Goal: Navigation & Orientation: Find specific page/section

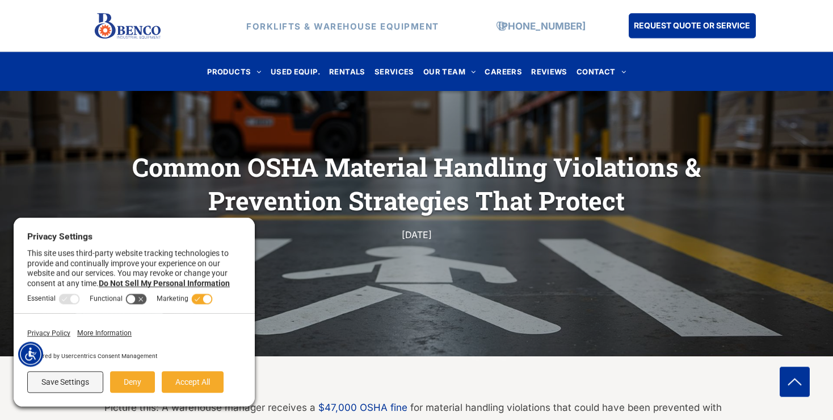
scroll to position [120, 0]
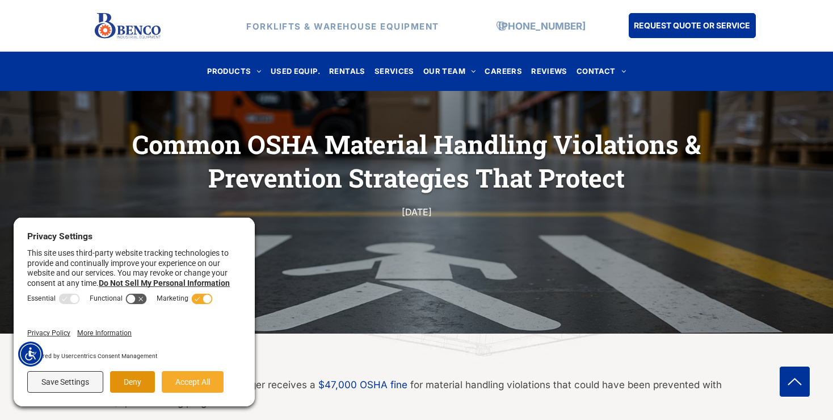
drag, startPoint x: 139, startPoint y: 385, endPoint x: 271, endPoint y: 381, distance: 132.3
click at [140, 380] on button "Deny" at bounding box center [132, 382] width 45 height 22
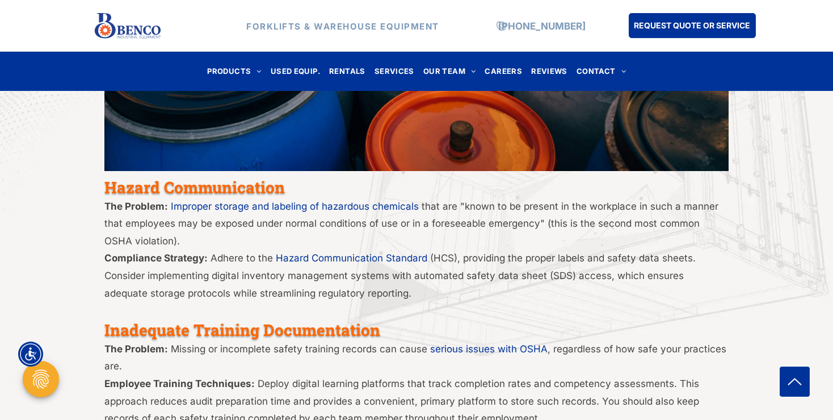
scroll to position [2577, 0]
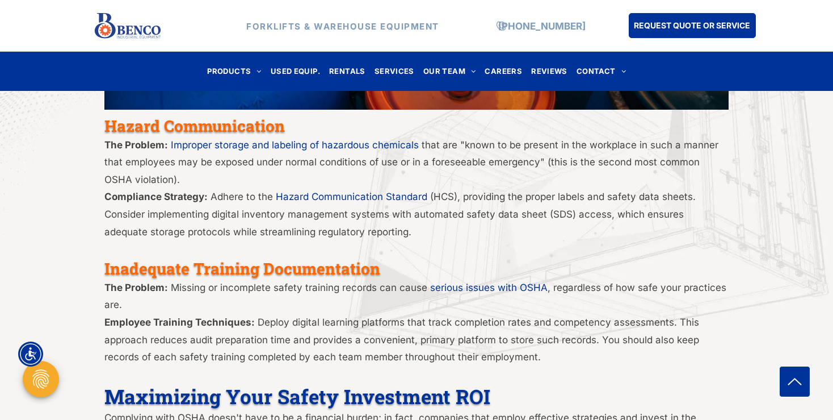
drag, startPoint x: 213, startPoint y: 234, endPoint x: 219, endPoint y: 230, distance: 7.4
drag, startPoint x: 219, startPoint y: 233, endPoint x: 219, endPoint y: 251, distance: 18.7
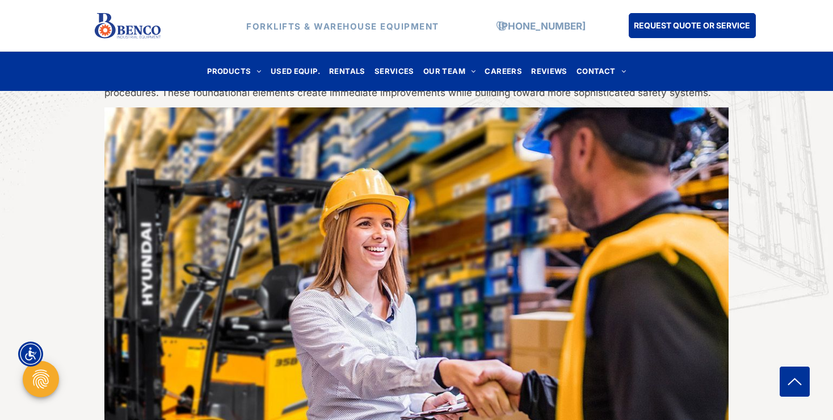
scroll to position [3177, 0]
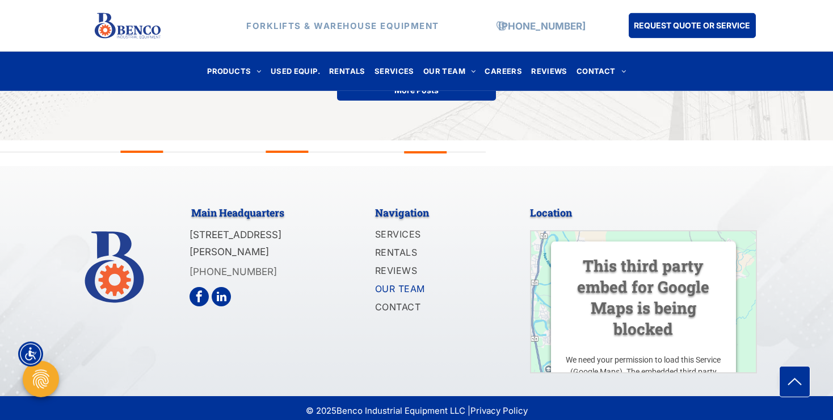
scroll to position [4394, 0]
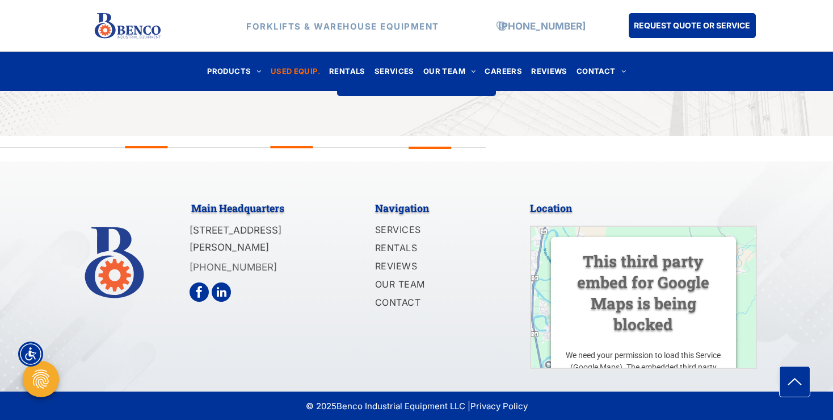
click at [302, 72] on span "USED EQUIP." at bounding box center [295, 71] width 49 height 15
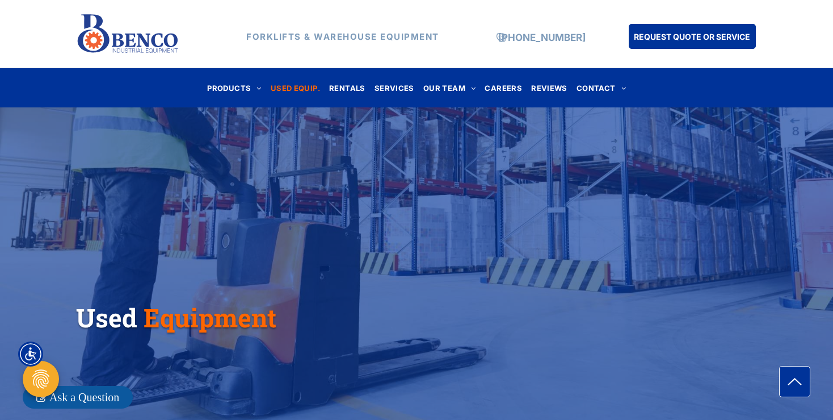
click at [630, 154] on div "Used Equipment" at bounding box center [416, 275] width 833 height 244
click at [286, 86] on span "USED EQUIP." at bounding box center [295, 87] width 49 height 15
click at [192, 45] on div at bounding box center [416, 210] width 833 height 420
click at [191, 45] on div "FORKLIFTS & WAREHOUSE EQUIPMENT" at bounding box center [332, 34] width 284 height 49
drag, startPoint x: 508, startPoint y: 212, endPoint x: 502, endPoint y: 205, distance: 8.4
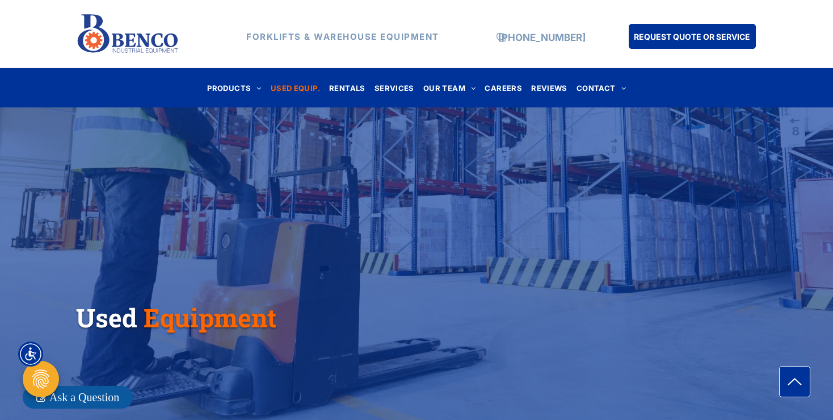
click at [510, 210] on div "Used Equipment" at bounding box center [416, 275] width 833 height 244
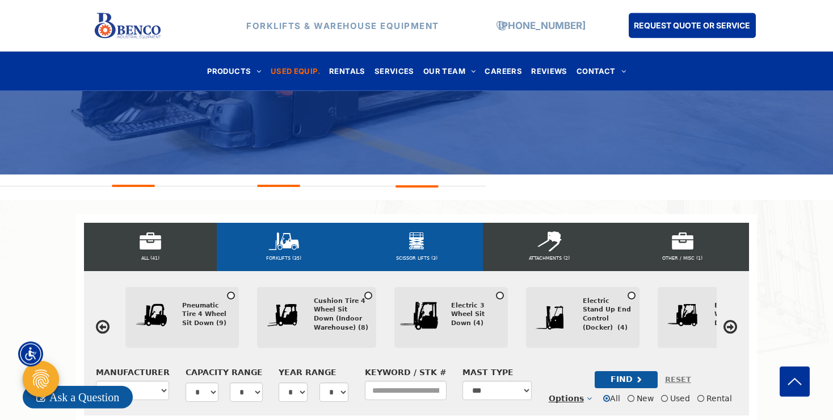
scroll to position [359, 0]
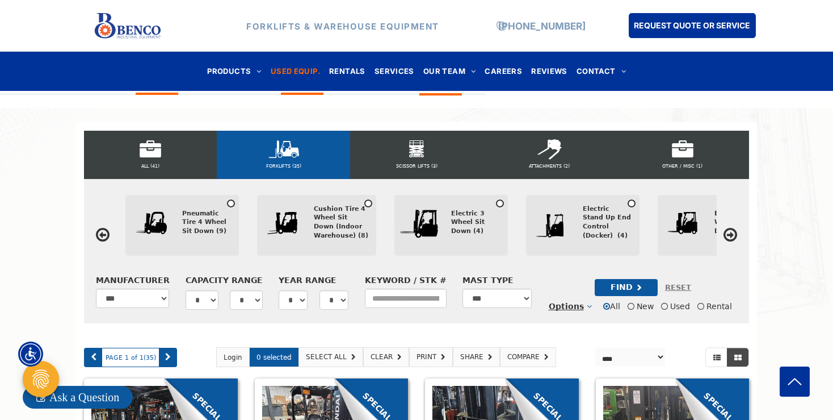
click at [733, 236] on icon at bounding box center [731, 235] width 14 height 16
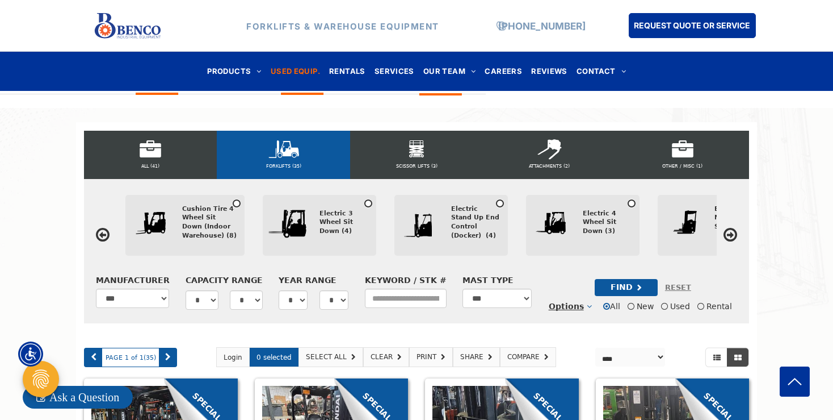
click at [729, 233] on icon at bounding box center [731, 235] width 14 height 16
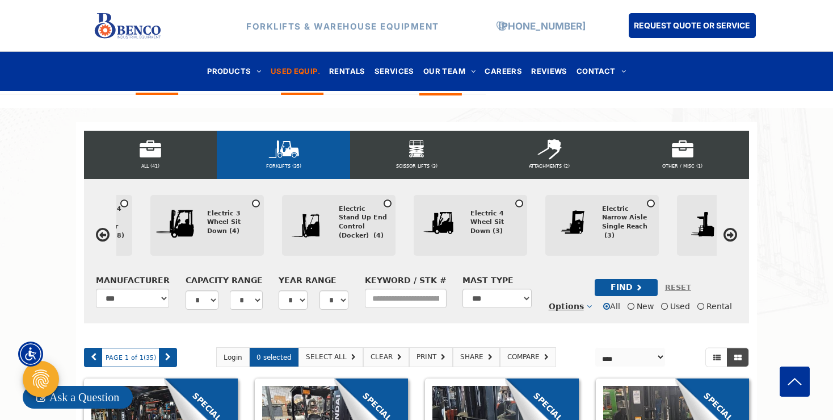
scroll to position [0, 269]
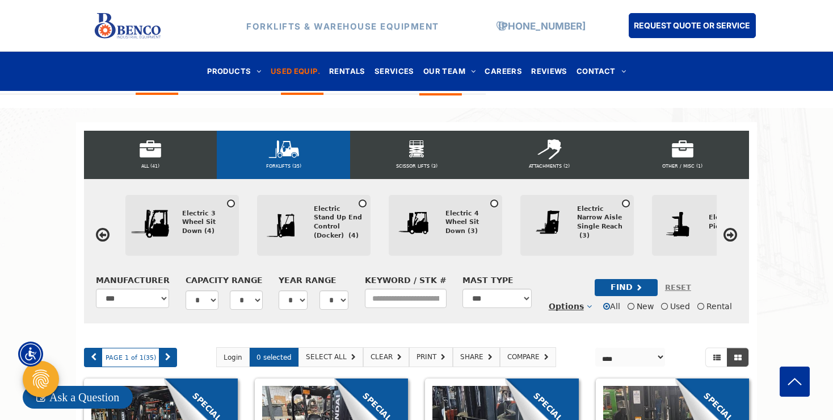
click at [728, 233] on icon at bounding box center [731, 235] width 14 height 16
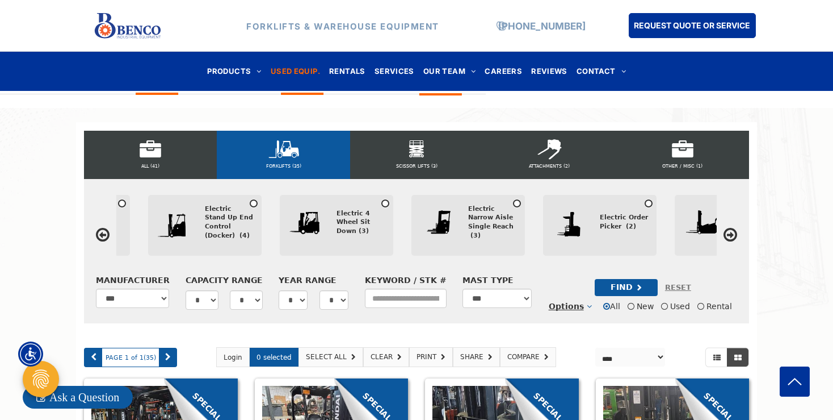
scroll to position [0, 401]
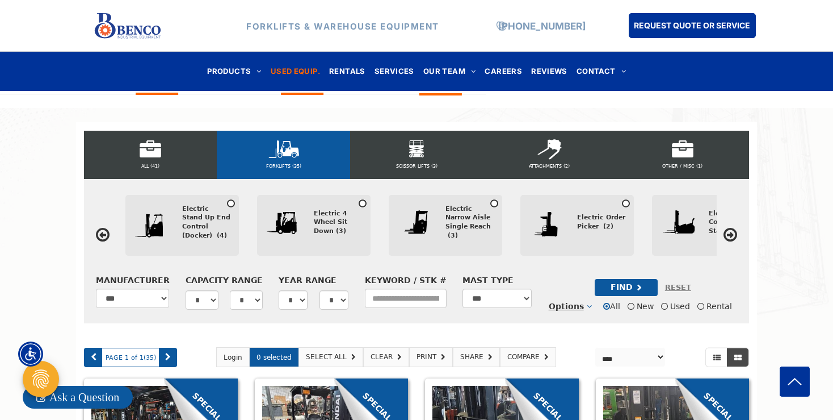
click at [728, 233] on icon at bounding box center [731, 235] width 14 height 16
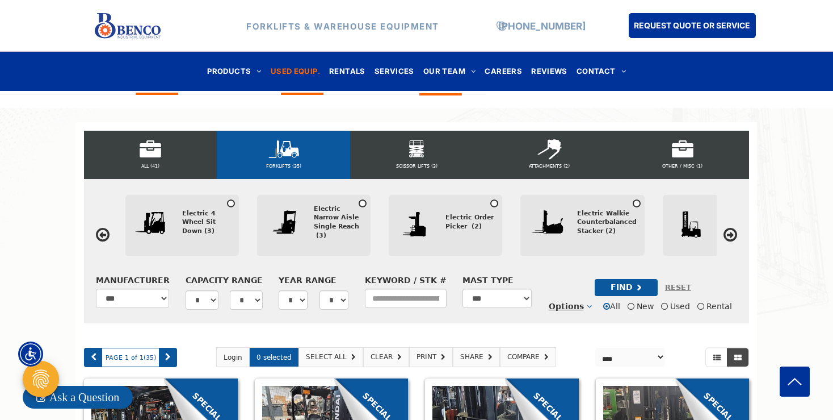
click at [728, 233] on icon at bounding box center [731, 235] width 14 height 16
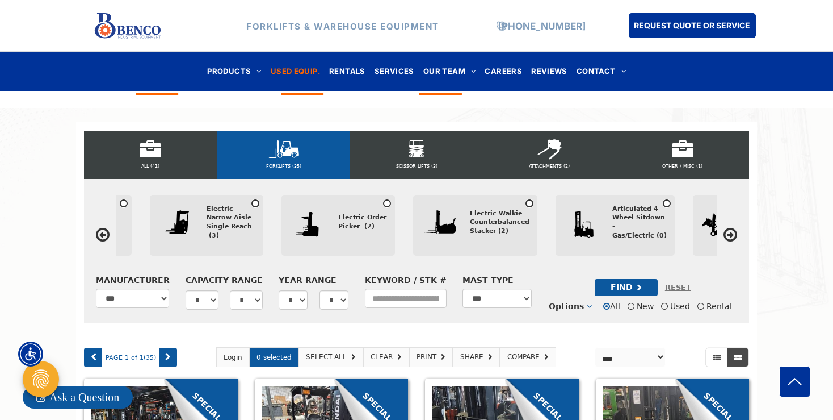
scroll to position [0, 664]
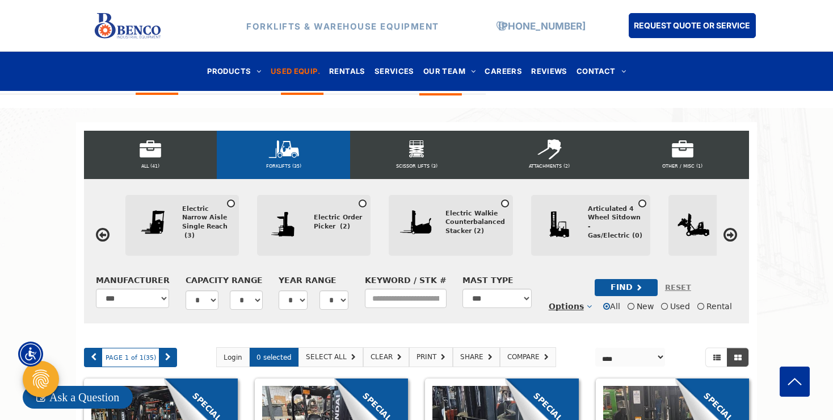
drag, startPoint x: 475, startPoint y: 215, endPoint x: 248, endPoint y: 184, distance: 228.6
drag, startPoint x: 42, startPoint y: 166, endPoint x: 42, endPoint y: 139, distance: 27.2
click at [186, 290] on select "* ***** ***** ***** ***** ***** ***** ***** ***** ***** ****** ****** ****** **…" at bounding box center [202, 299] width 33 height 19
select select "*****"
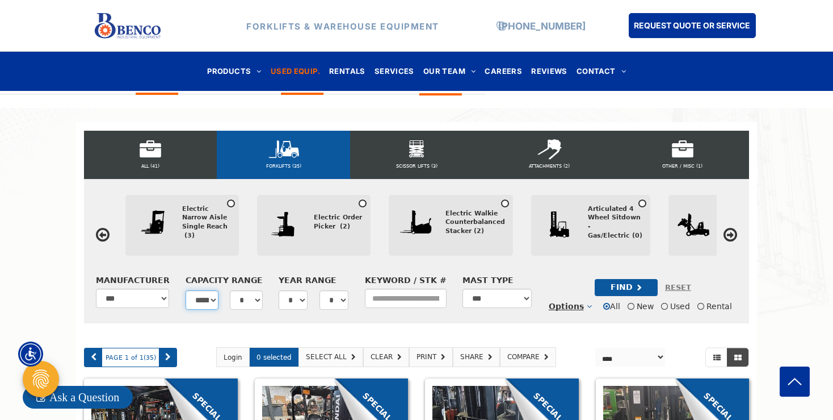
click option "******" at bounding box center [0, 0] width 0 height 0
click at [463, 288] on select "**********" at bounding box center [498, 297] width 70 height 19
click at [524, 300] on select "**********" at bounding box center [498, 297] width 70 height 19
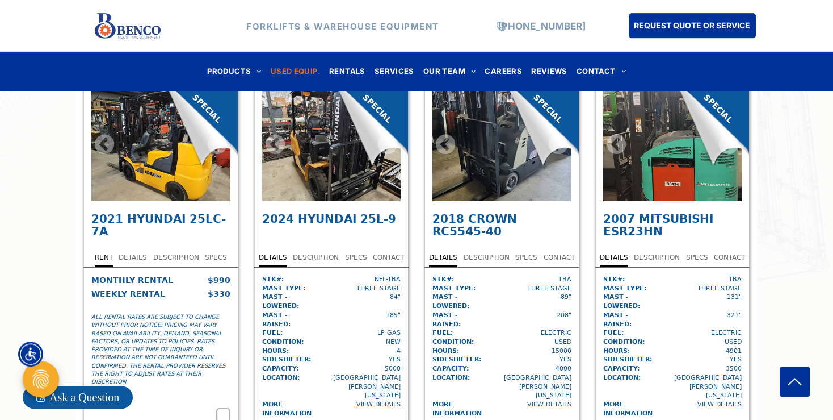
scroll to position [659, 0]
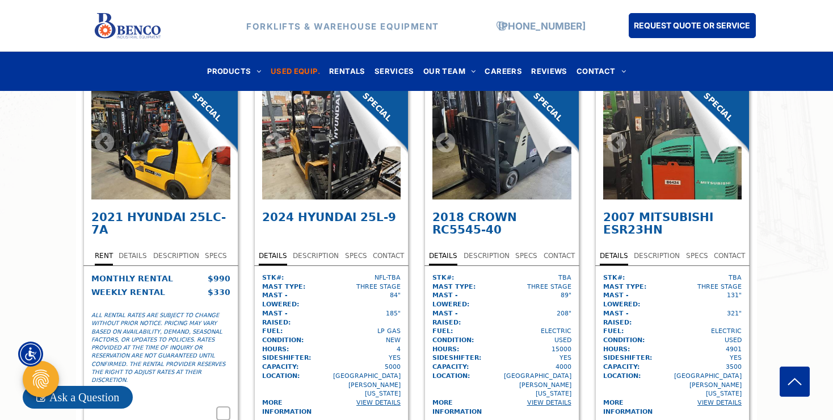
drag, startPoint x: 522, startPoint y: 299, endPoint x: 494, endPoint y: 299, distance: 28.4
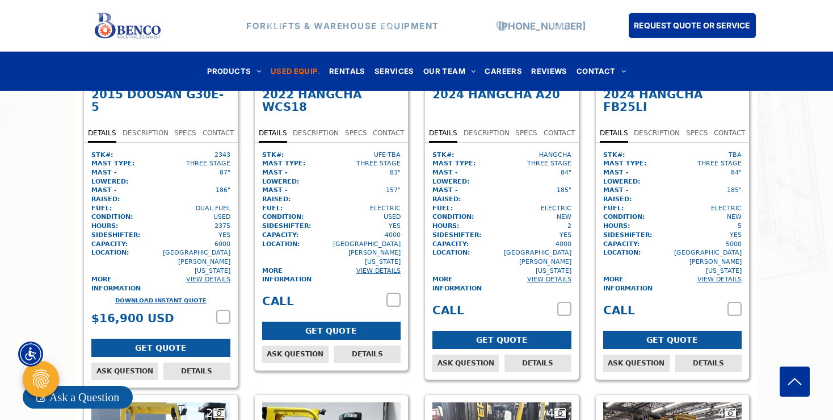
scroll to position [2577, 0]
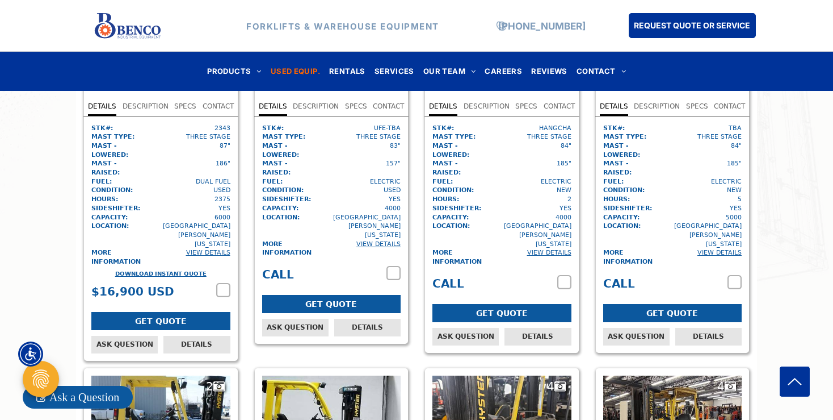
click at [53, 178] on div "ALL (41) FORKLIFTS (35) SCISSOR LIFTS (3) ATTACHMENTS (2) OTHER / MISC (1) FORK…" at bounding box center [416, 36] width 833 height 4292
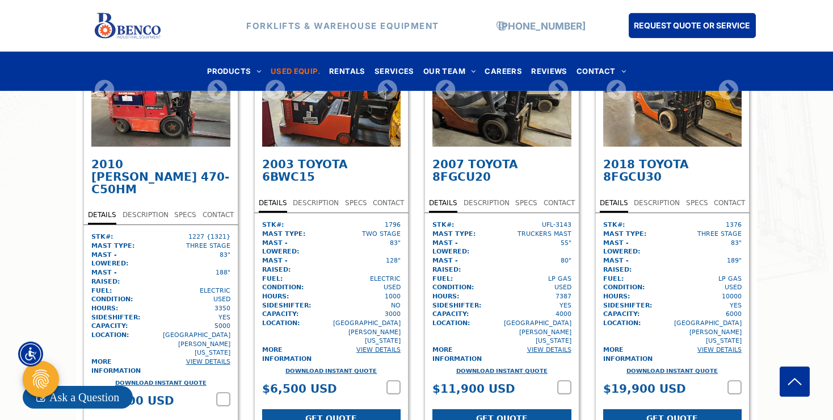
scroll to position [3752, 0]
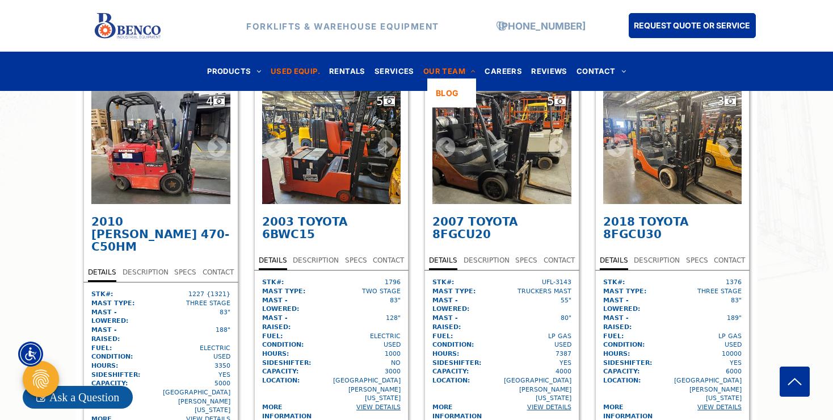
click at [449, 68] on span "OUR TEAM" at bounding box center [449, 71] width 53 height 15
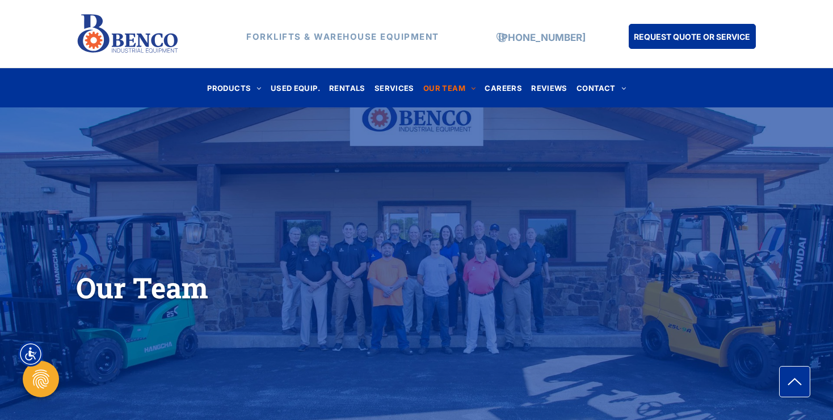
click at [513, 317] on div "Our Team" at bounding box center [416, 273] width 833 height 248
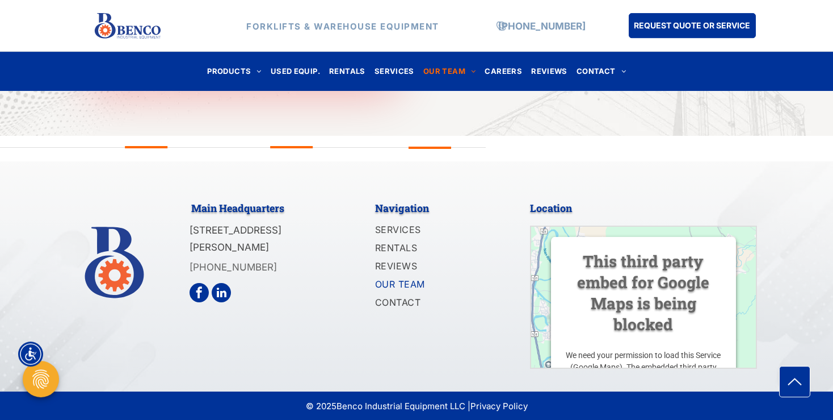
scroll to position [1739, 0]
click at [506, 65] on span "CAREERS" at bounding box center [503, 71] width 37 height 15
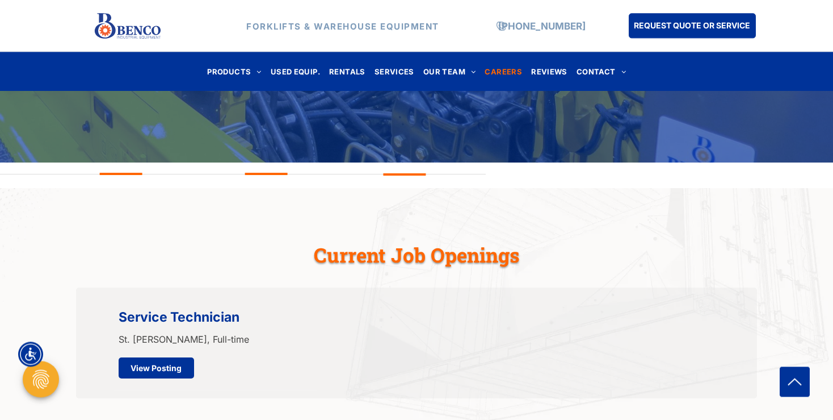
scroll to position [359, 0]
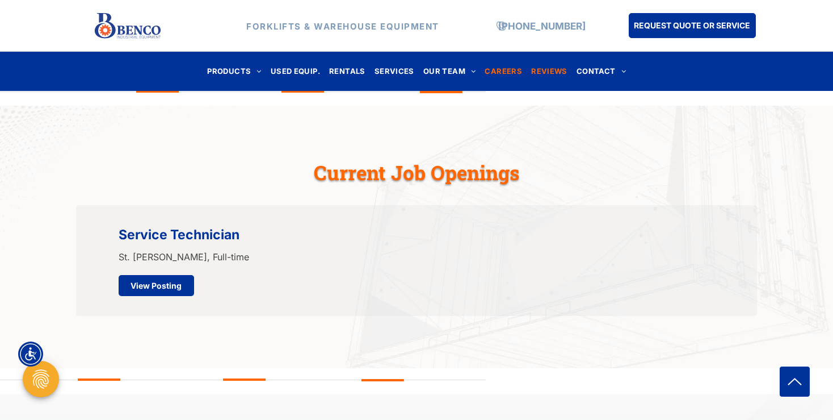
click at [550, 68] on span "REVIEWS" at bounding box center [549, 71] width 36 height 15
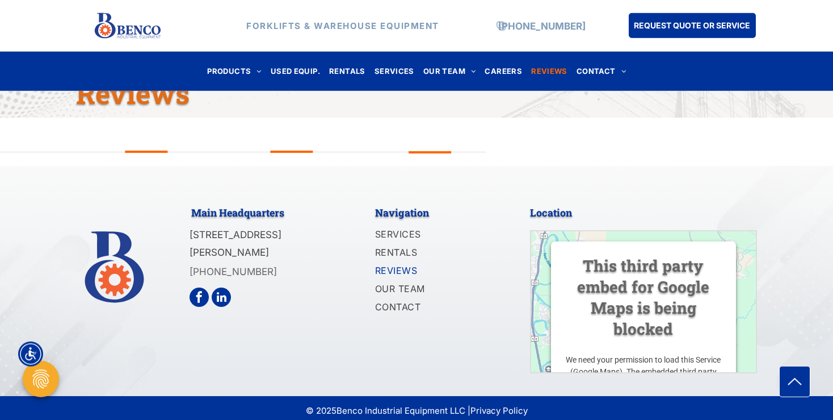
scroll to position [157, 0]
